Goal: Find contact information: Find contact information

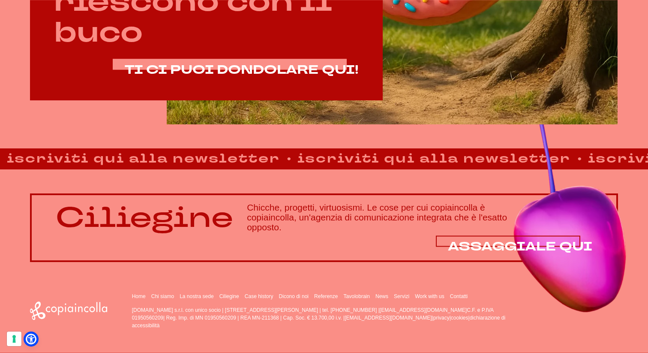
click at [526, 247] on span "ASSAGGIALE QUI" at bounding box center [520, 246] width 144 height 17
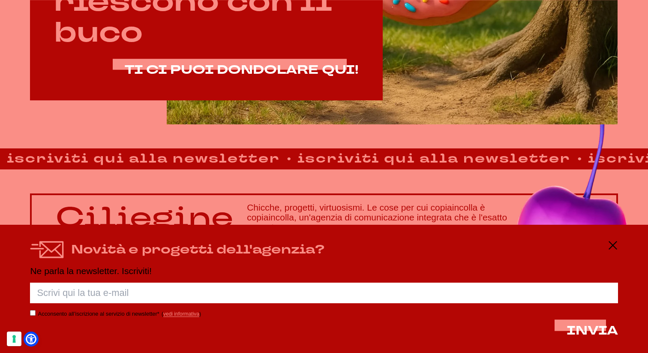
click at [364, 193] on div "Ciliegine Chicche, progetti, virtuosismi. Le cose per cui copiaincolla è copiai…" at bounding box center [324, 227] width 588 height 69
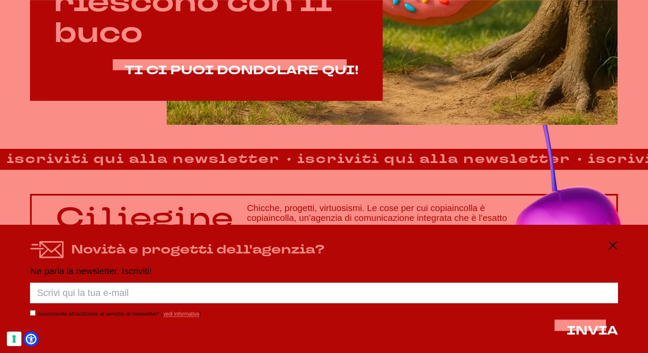
scroll to position [557, 0]
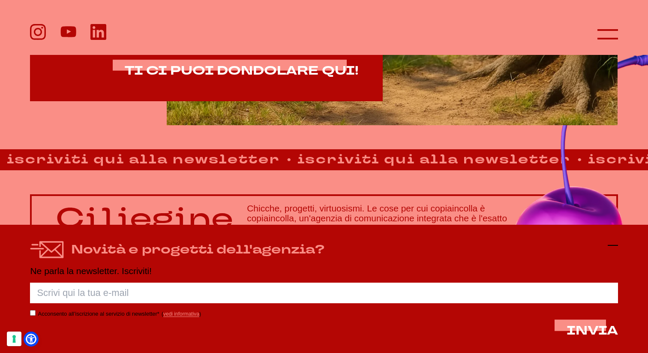
click at [611, 245] on line at bounding box center [613, 245] width 10 height 0
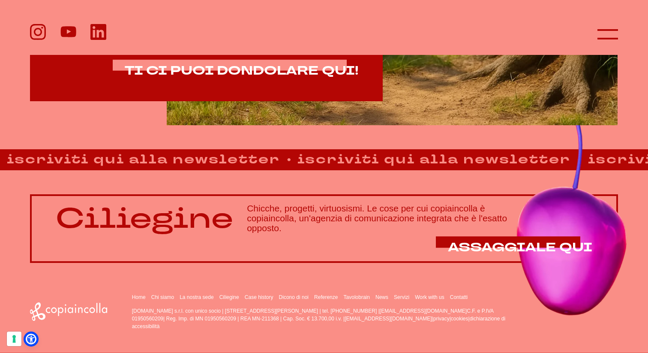
click at [226, 318] on p "[DOMAIN_NAME] s.r.l. con unico socio | [STREET_ADDRESS][PERSON_NAME] | tel. [PH…" at bounding box center [326, 318] width 389 height 23
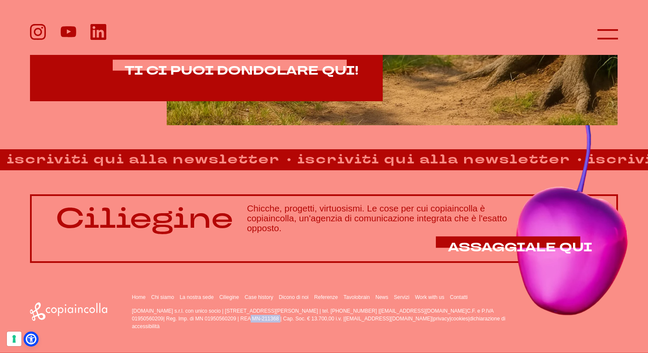
click at [226, 318] on p "[DOMAIN_NAME] s.r.l. con unico socio | [STREET_ADDRESS][PERSON_NAME] | tel. [PH…" at bounding box center [326, 318] width 389 height 23
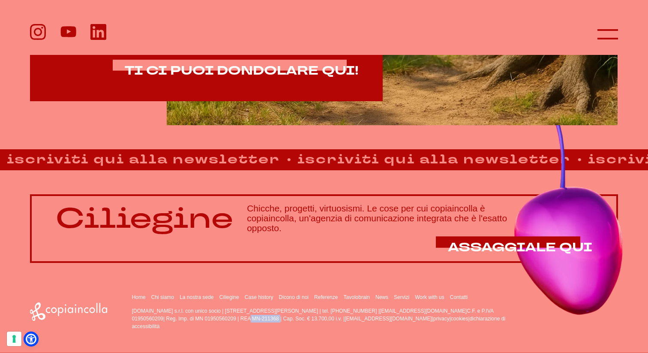
copy p "01950560209"
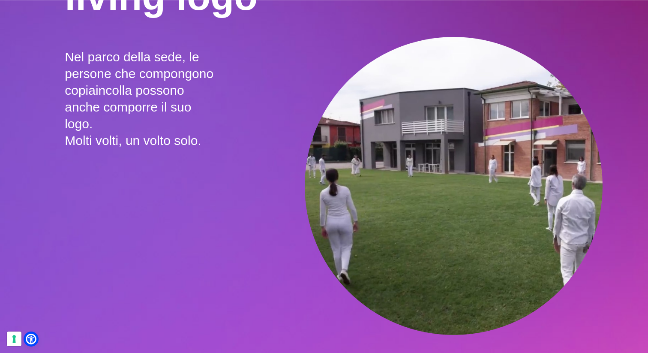
scroll to position [1872, 0]
